Goal: Communication & Community: Answer question/provide support

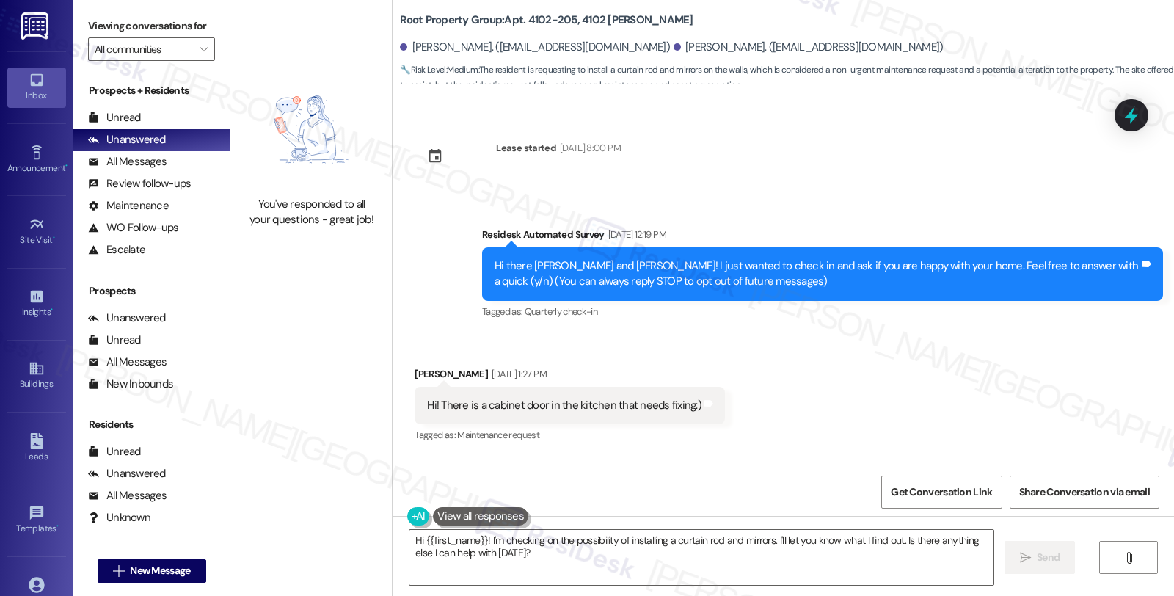
scroll to position [1936, 0]
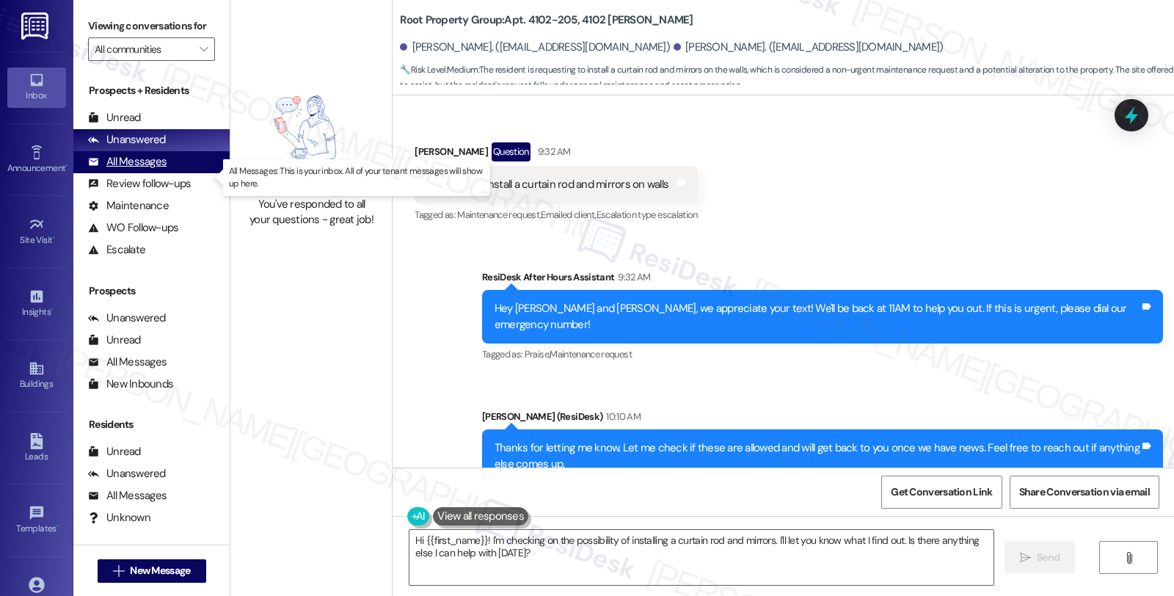
click at [151, 170] on div "All Messages" at bounding box center [127, 161] width 79 height 15
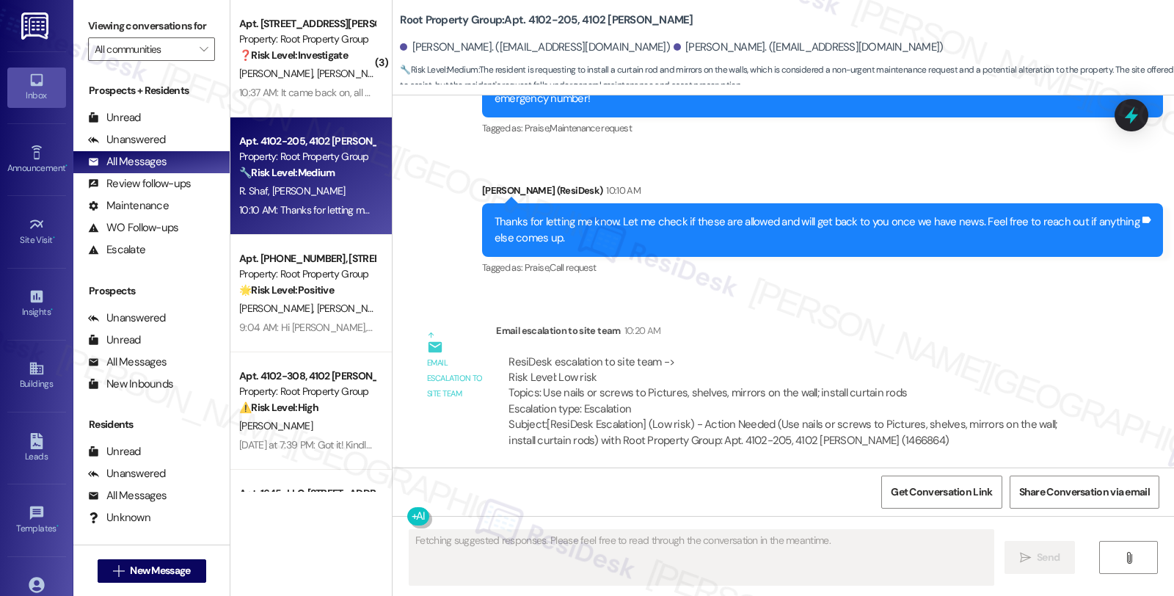
scroll to position [2250, 0]
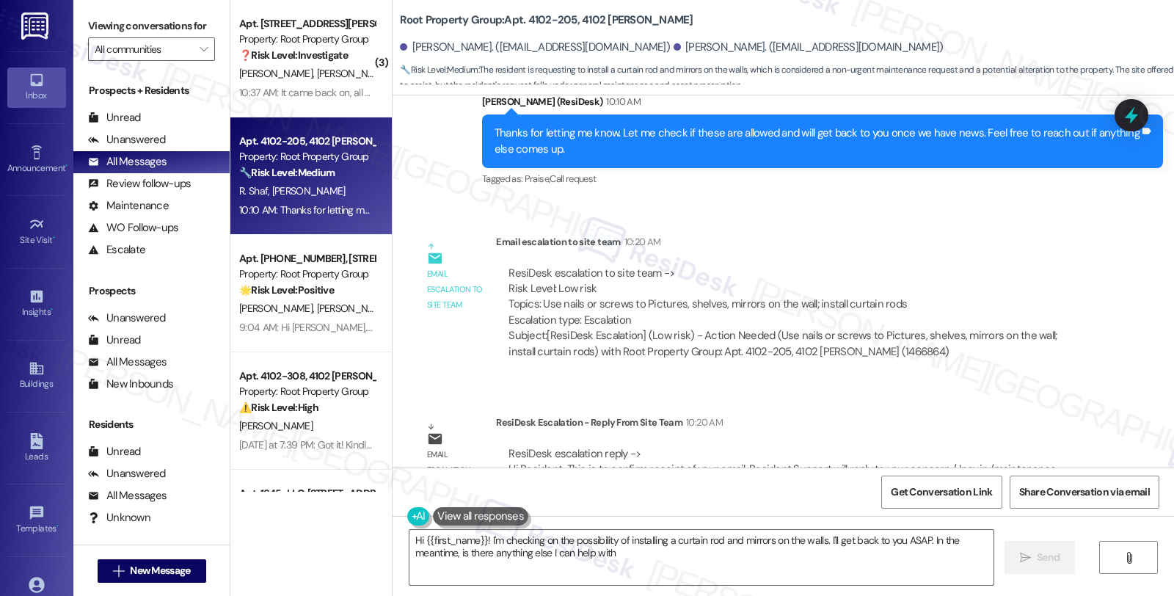
type textarea "Hi {{first_name}}! I'm checking on the possibility of installing a curtain rod …"
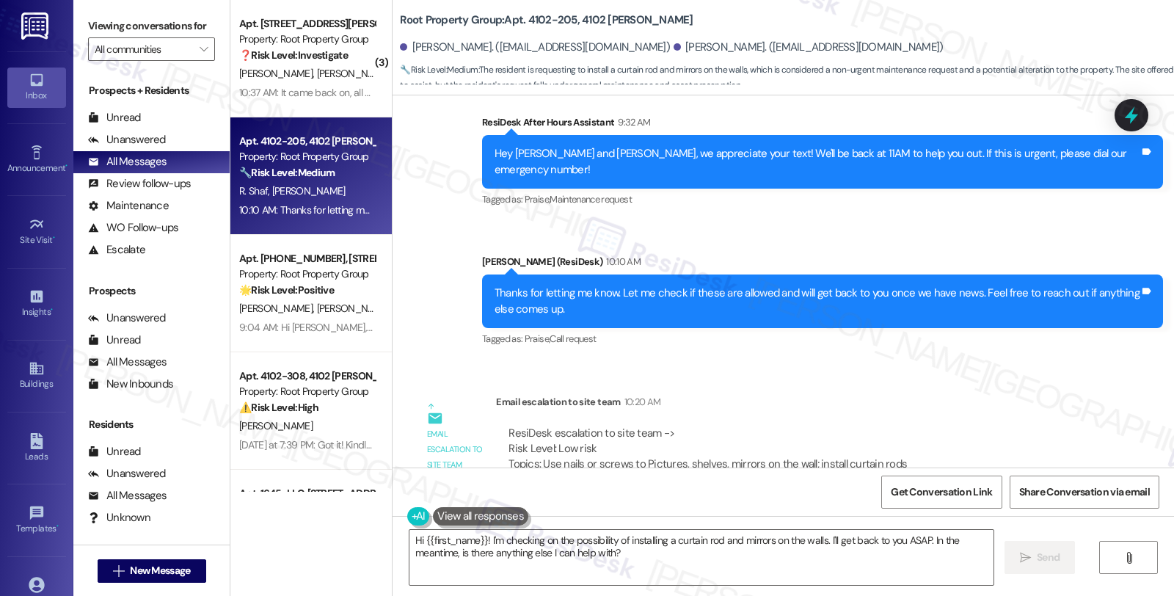
scroll to position [2006, 0]
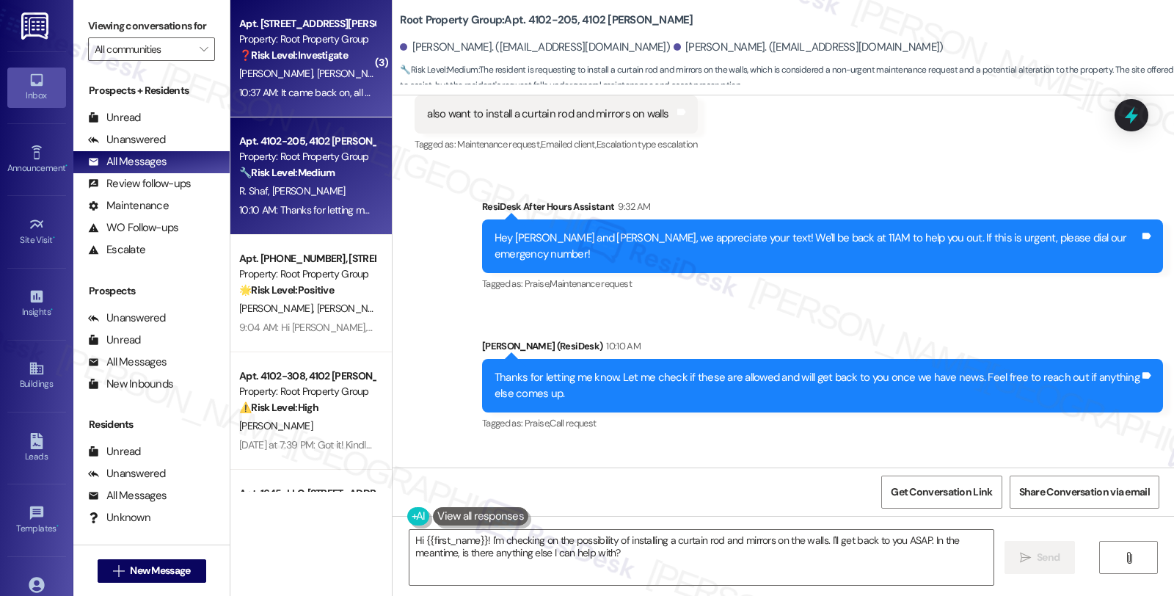
click at [317, 29] on div "Apt. [STREET_ADDRESS][PERSON_NAME]" at bounding box center [307, 23] width 136 height 15
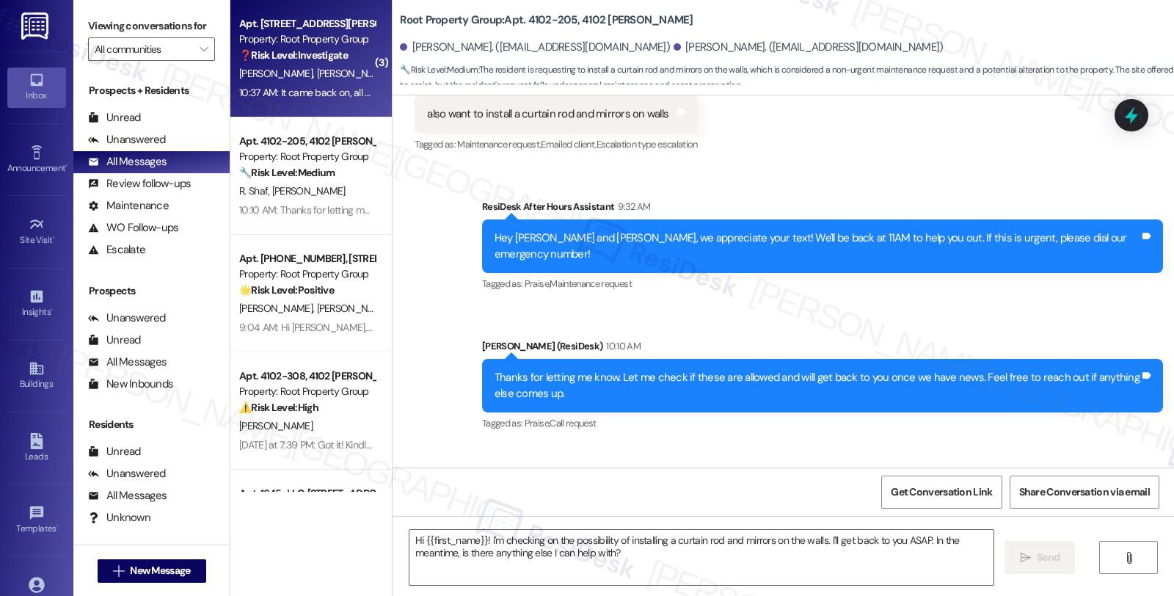
type textarea "Fetching suggested responses. Please feel free to read through the conversation…"
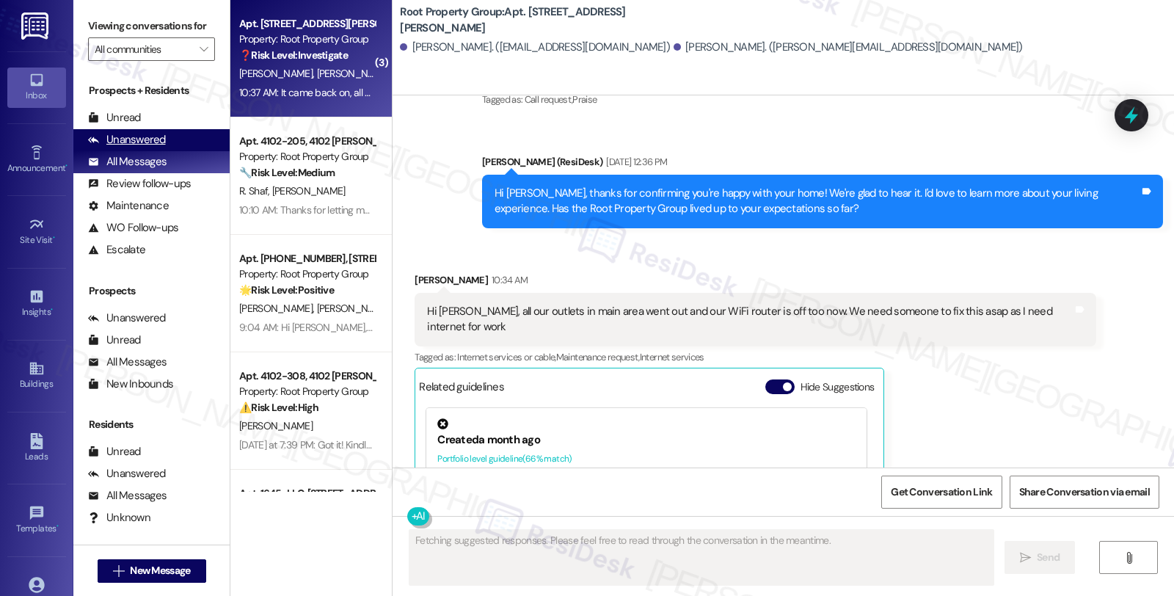
click at [164, 149] on div "Unanswered (0)" at bounding box center [151, 140] width 156 height 22
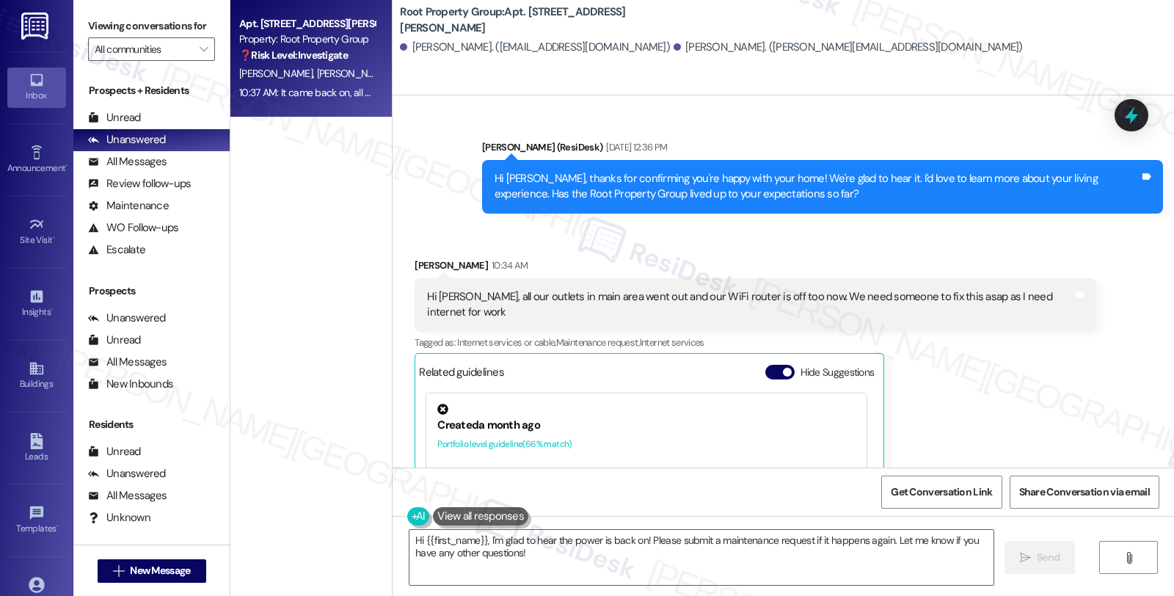
scroll to position [651, 0]
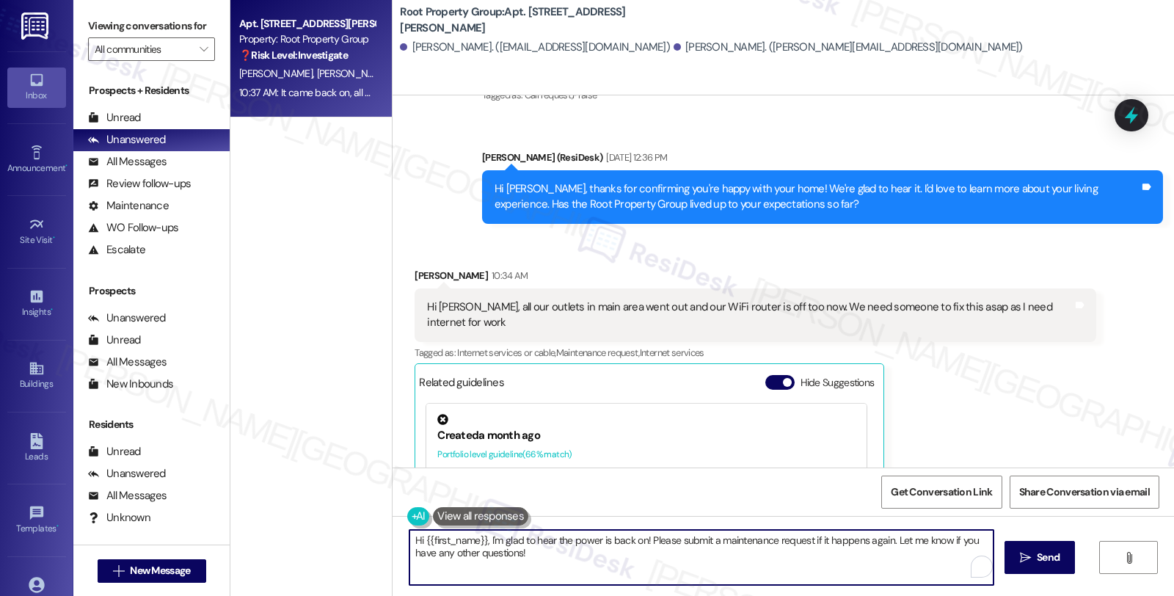
click at [642, 539] on textarea "Hi {{first_name}}, I'm glad to hear the power is back on! Please submit a maint…" at bounding box center [702, 557] width 584 height 55
click at [415, 268] on div "[PERSON_NAME] 10:34 AM" at bounding box center [755, 278] width 681 height 21
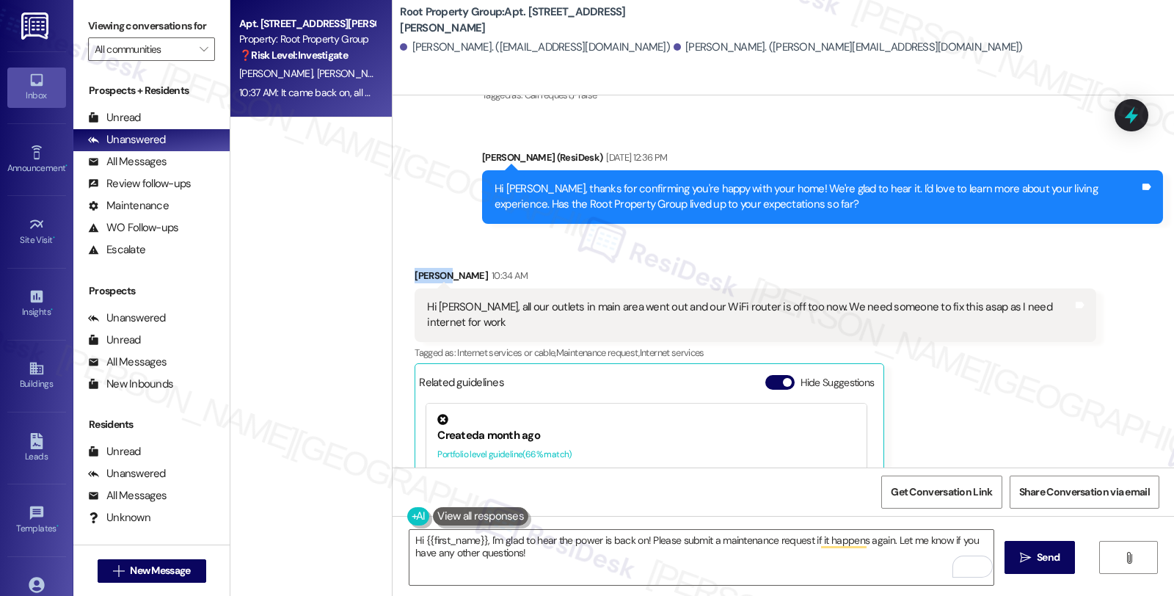
click at [415, 268] on div "[PERSON_NAME] 10:34 AM" at bounding box center [755, 278] width 681 height 21
copy div "[PERSON_NAME]"
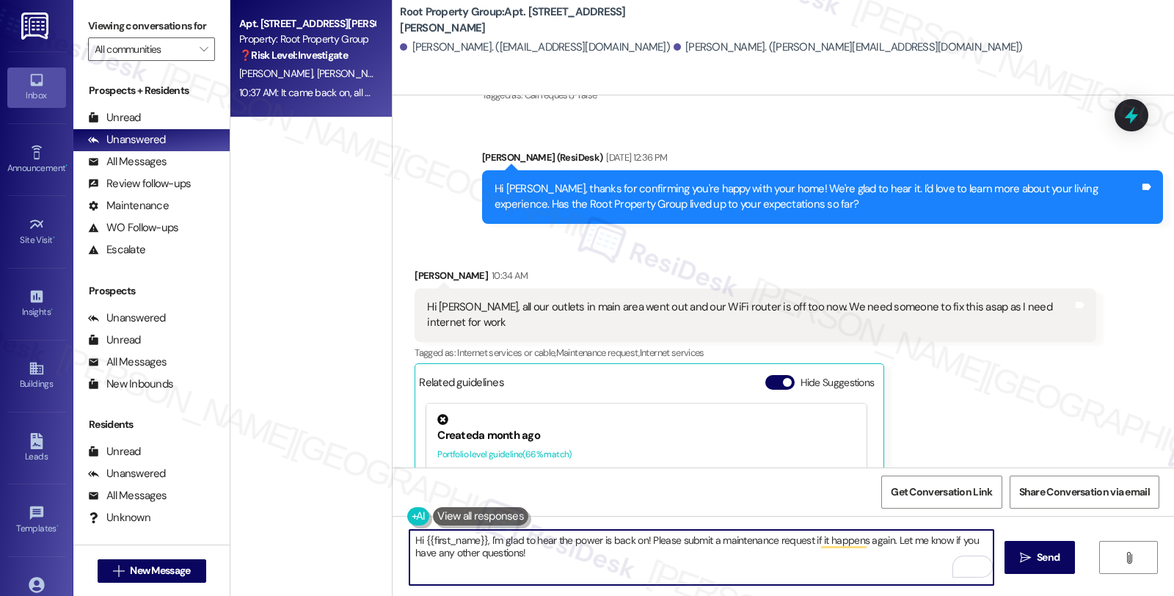
drag, startPoint x: 416, startPoint y: 540, endPoint x: 479, endPoint y: 541, distance: 62.4
click at [479, 541] on textarea "Hi {{first_name}}, I'm glad to hear the power is back on! Please submit a maint…" at bounding box center [702, 557] width 584 height 55
paste textarea "[PERSON_NAME]"
type textarea "Hi [PERSON_NAME], I'm glad to hear the power is back on! Please submit a mainte…"
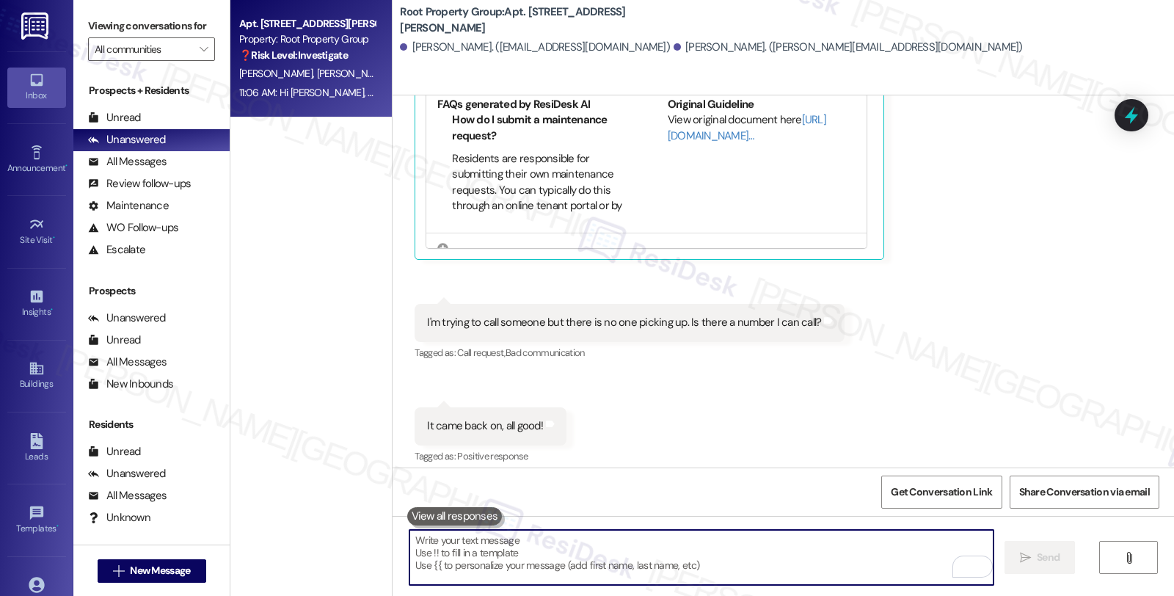
scroll to position [1096, 0]
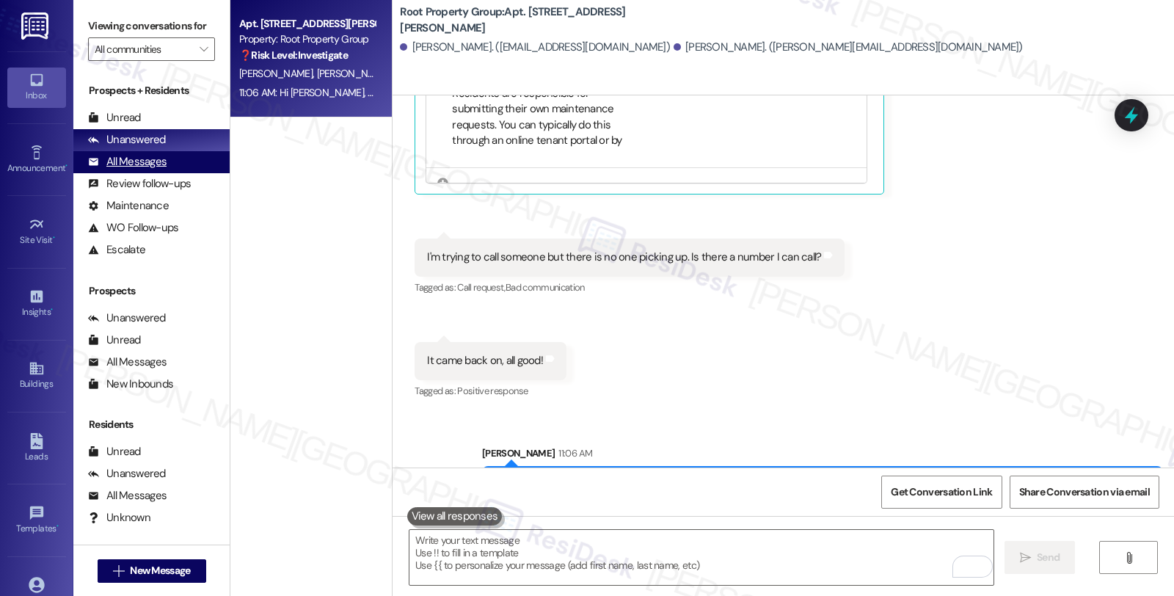
click at [144, 170] on div "All Messages" at bounding box center [127, 161] width 79 height 15
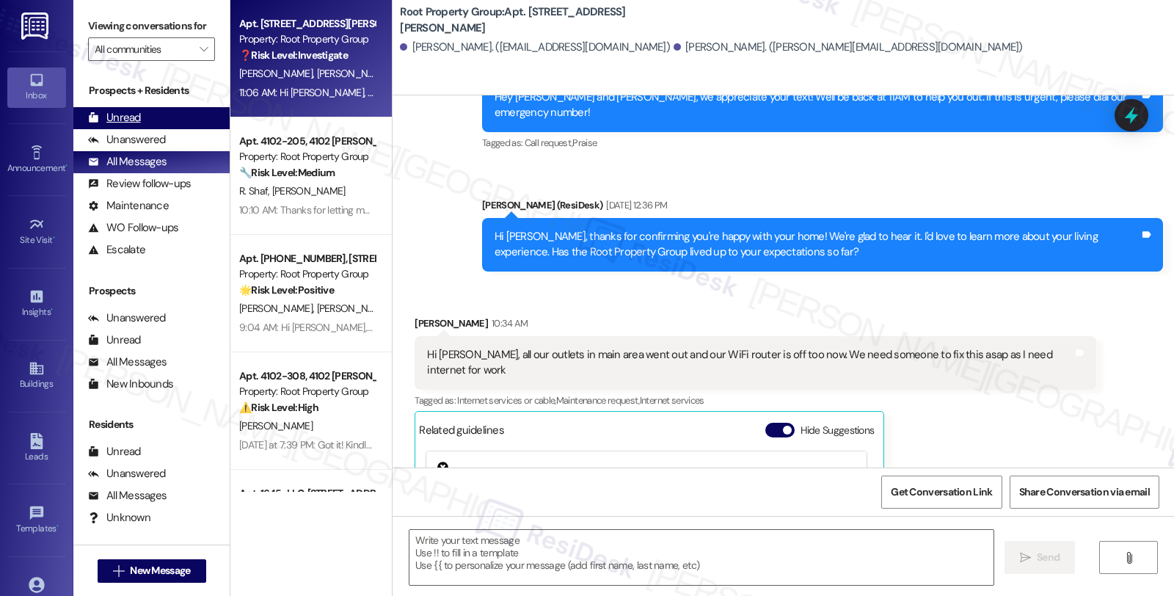
scroll to position [978, 0]
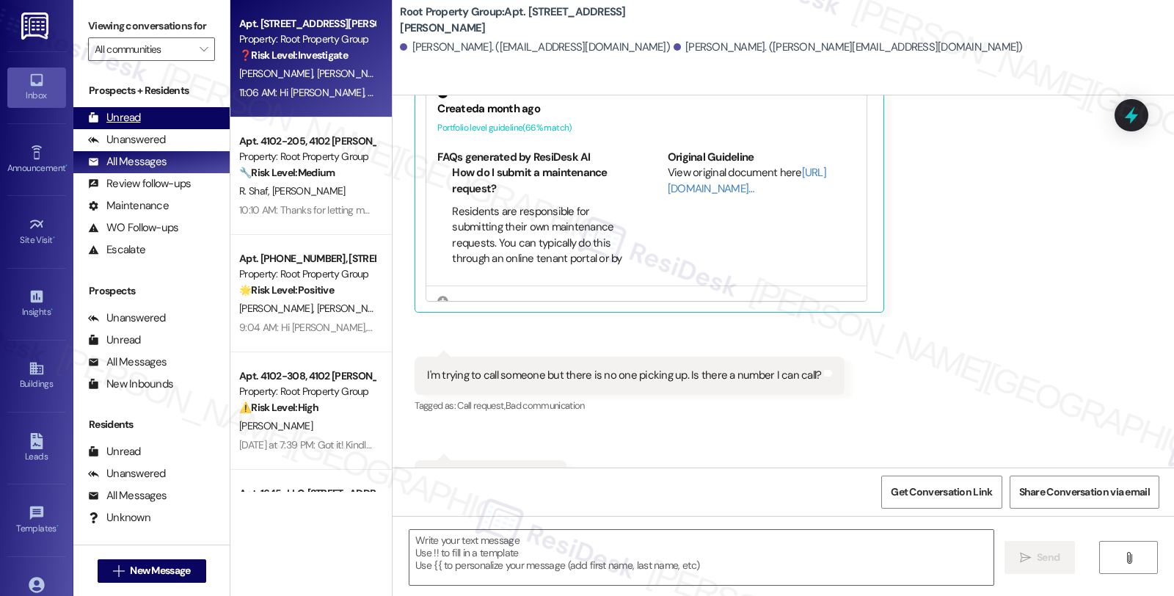
type textarea "Fetching suggested responses. Please feel free to read through the conversation…"
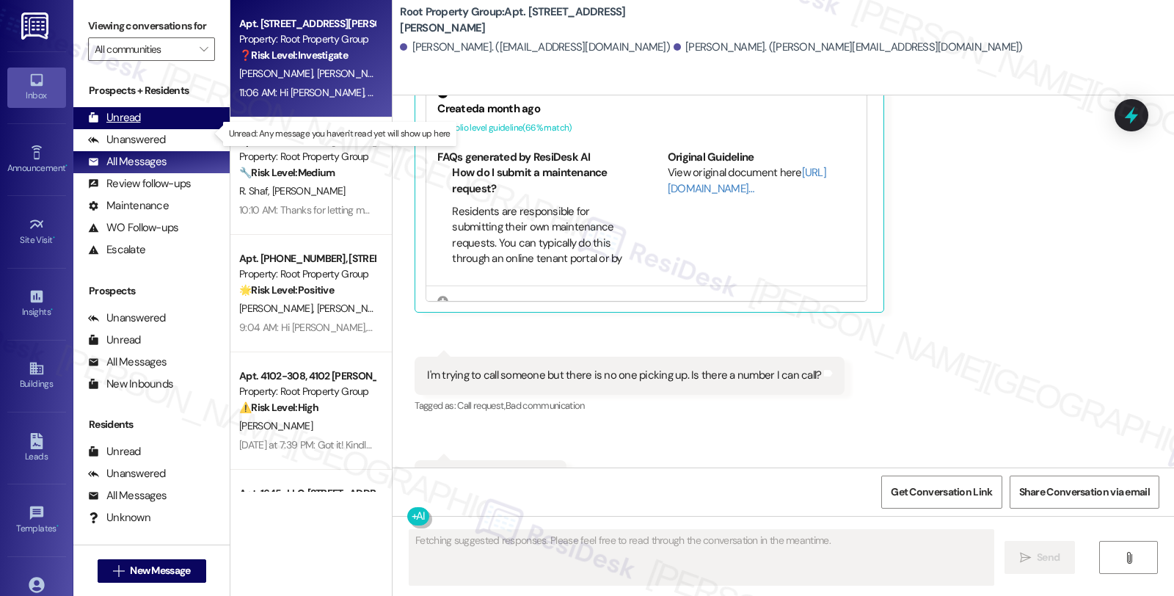
click at [138, 126] on div "Unread" at bounding box center [114, 117] width 53 height 15
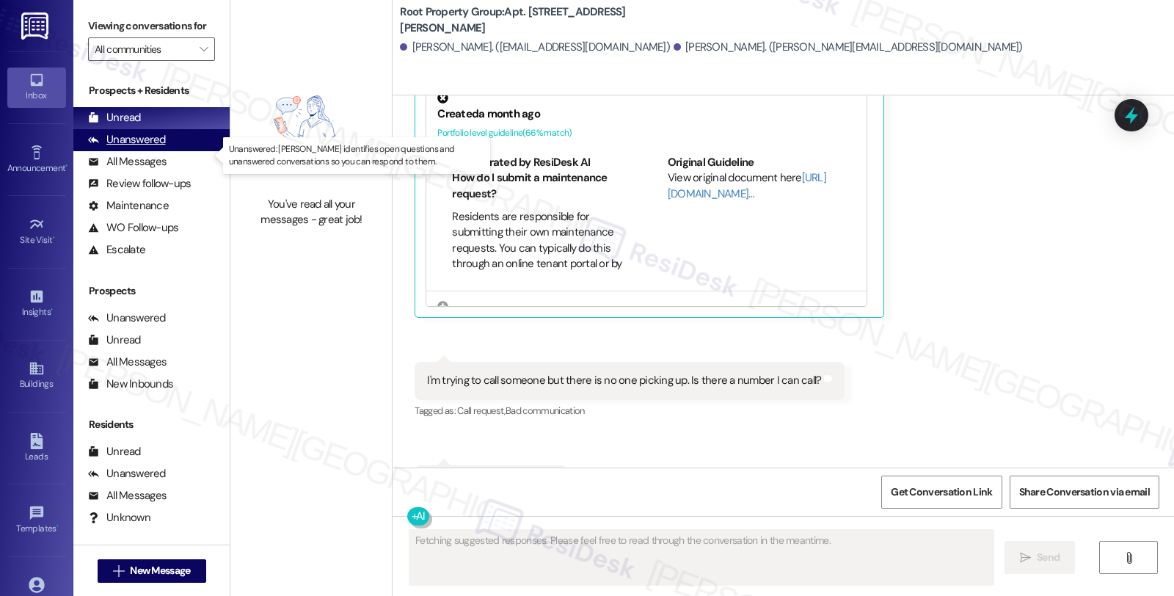
click at [160, 148] on div "Unanswered" at bounding box center [127, 139] width 78 height 15
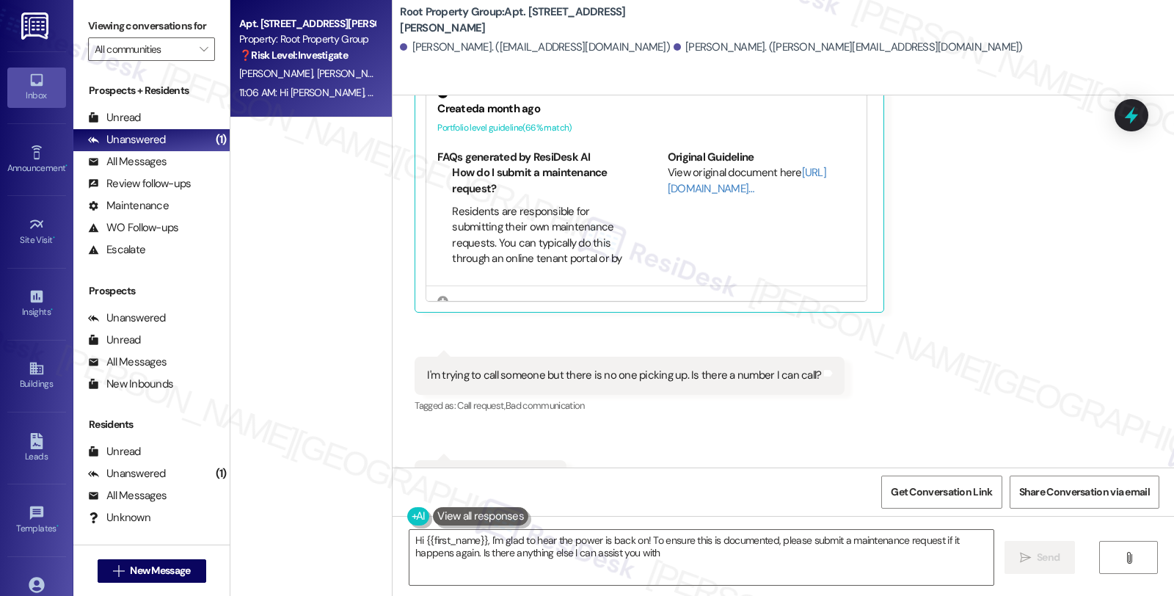
type textarea "Hi {{first_name}}, I'm glad to hear the power is back on! To ensure this is doc…"
